Goal: Information Seeking & Learning: Understand process/instructions

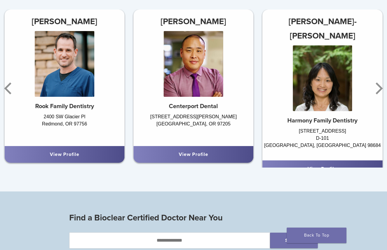
scroll to position [358, 0]
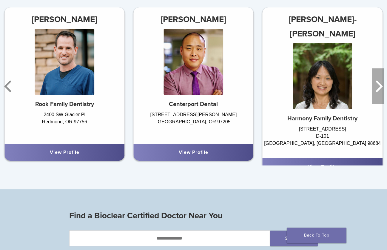
click at [378, 84] on icon "Next" at bounding box center [378, 86] width 7 height 12
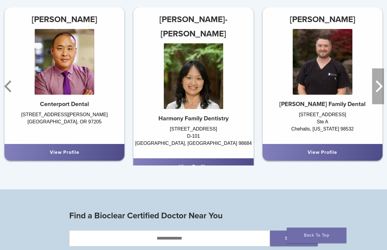
click at [380, 90] on icon "Next" at bounding box center [378, 86] width 12 height 36
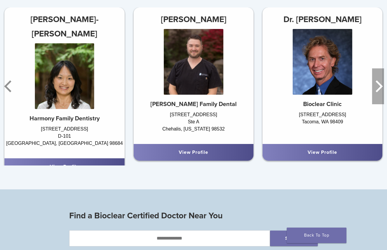
click at [380, 90] on icon "Next" at bounding box center [378, 86] width 12 height 36
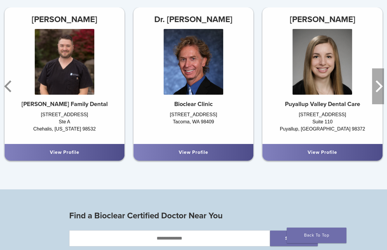
click at [380, 90] on icon "Next" at bounding box center [378, 86] width 12 height 36
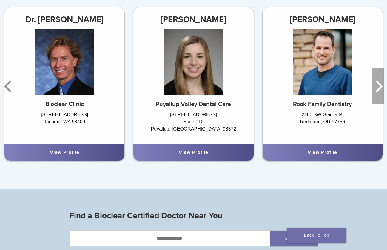
click at [380, 90] on icon "Next" at bounding box center [378, 86] width 12 height 36
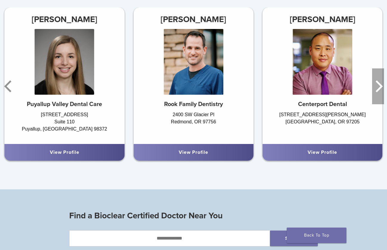
click at [380, 90] on icon "Next" at bounding box center [378, 86] width 12 height 36
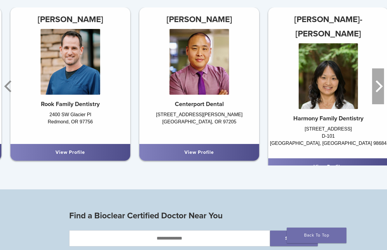
click at [380, 90] on icon "Next" at bounding box center [378, 86] width 12 height 36
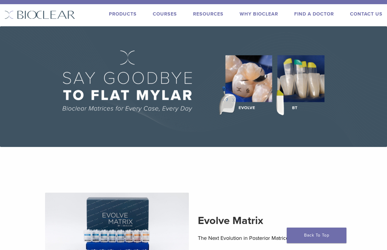
scroll to position [0, 0]
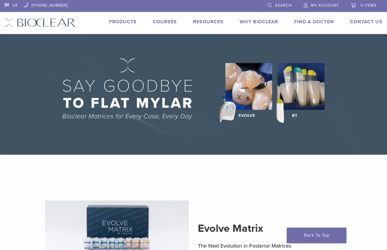
click at [122, 24] on link "Products" at bounding box center [123, 22] width 28 height 6
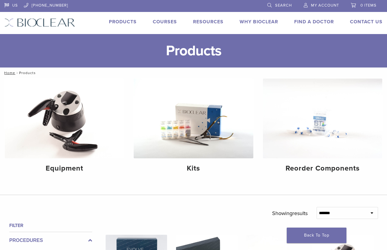
click at [166, 21] on link "Courses" at bounding box center [165, 22] width 24 height 6
click at [216, 31] on link "Technique Guides, IFU, & SDS" at bounding box center [234, 31] width 80 height 13
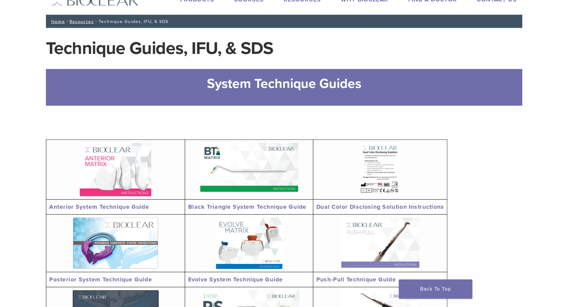
scroll to position [60, 0]
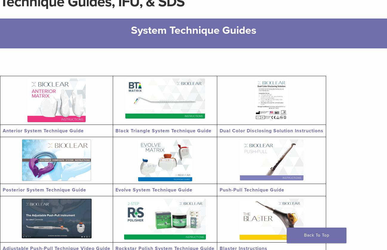
click at [62, 103] on img at bounding box center [56, 100] width 58 height 44
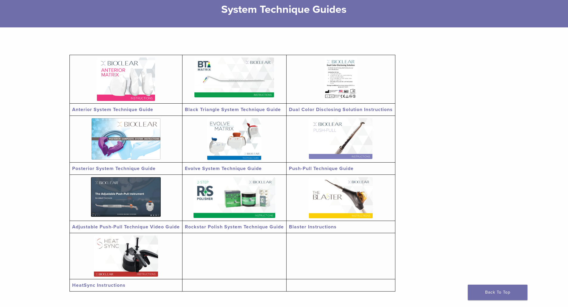
scroll to position [89, 0]
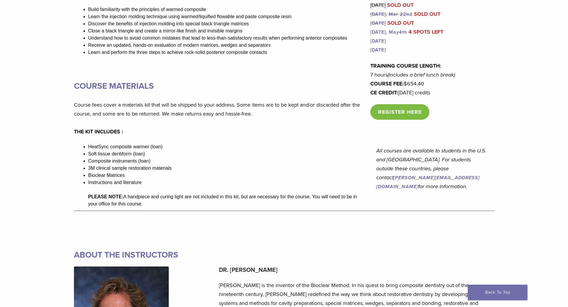
scroll to position [716, 0]
